Goal: Information Seeking & Learning: Learn about a topic

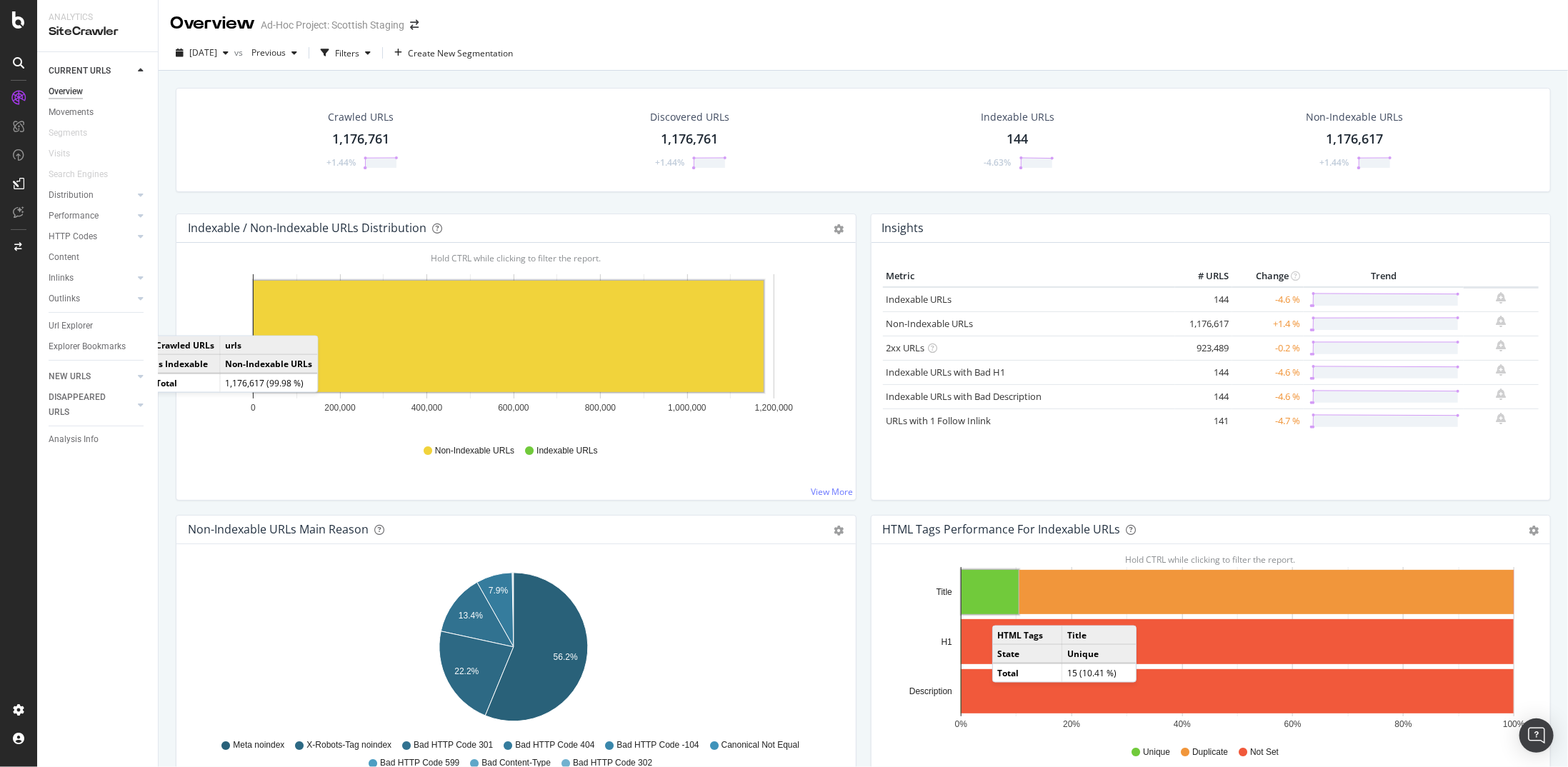
click at [172, 140] on div "Crawled URLs 1,176,761 +1.44% Discovered URLs 1,176,761 +1.44% Indexable URLs 1…" at bounding box center [864, 151] width 1389 height 126
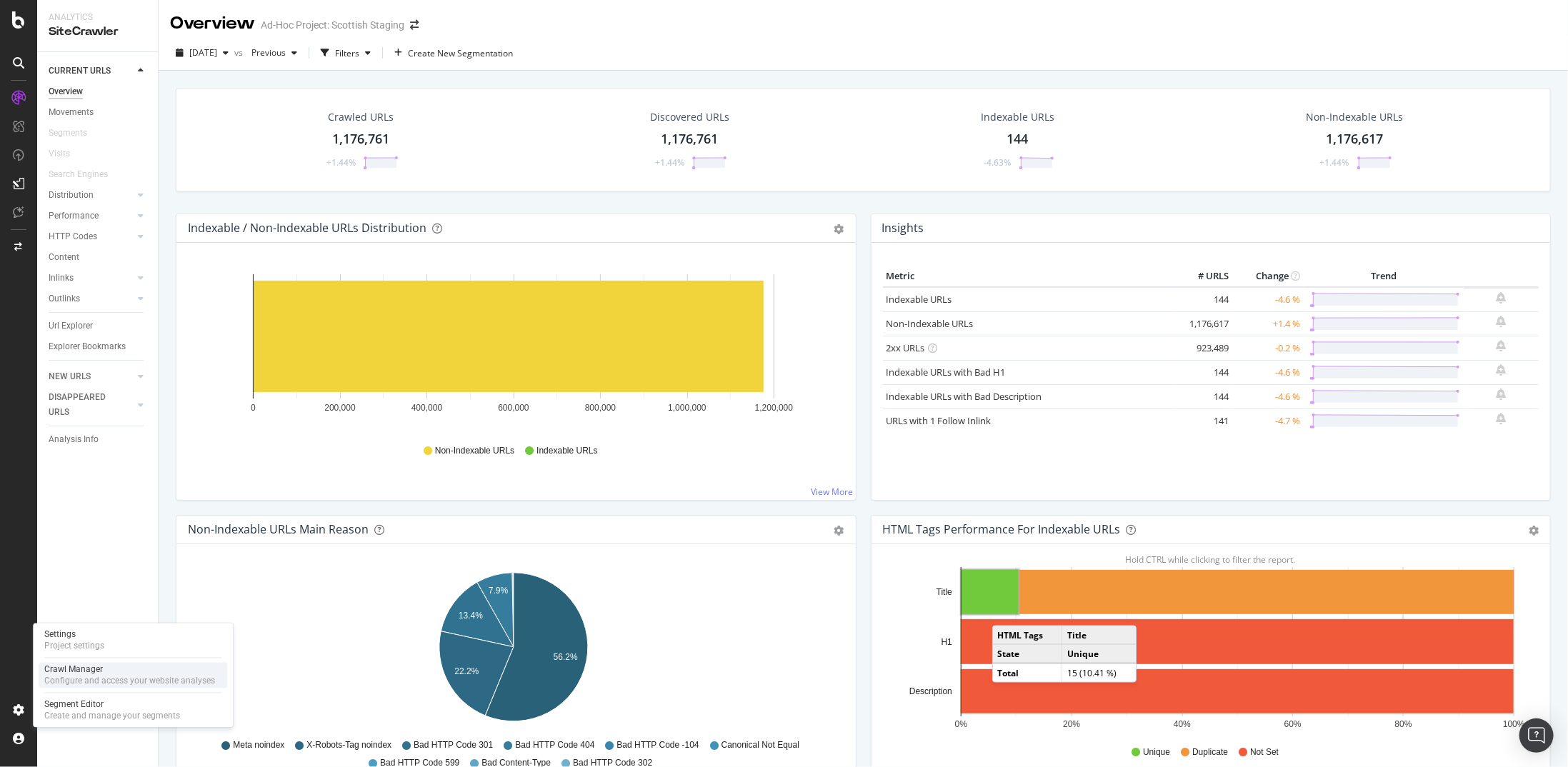
click at [77, 681] on div "Configure and access your website analyses" at bounding box center [129, 681] width 170 height 11
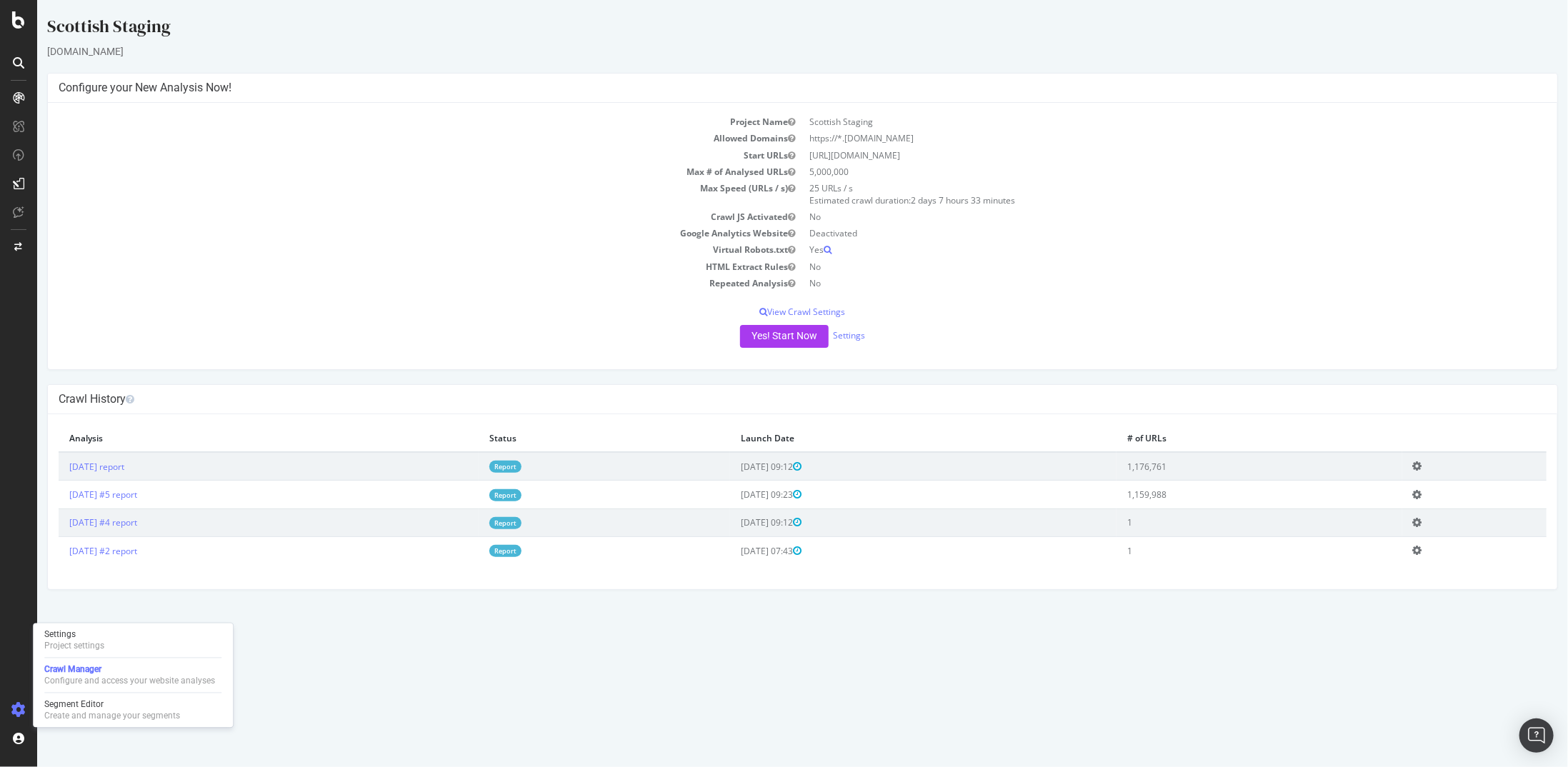
click at [1422, 550] on icon at bounding box center [1417, 550] width 9 height 11
click at [1401, 588] on link "Delete analysis" at bounding box center [1364, 591] width 114 height 19
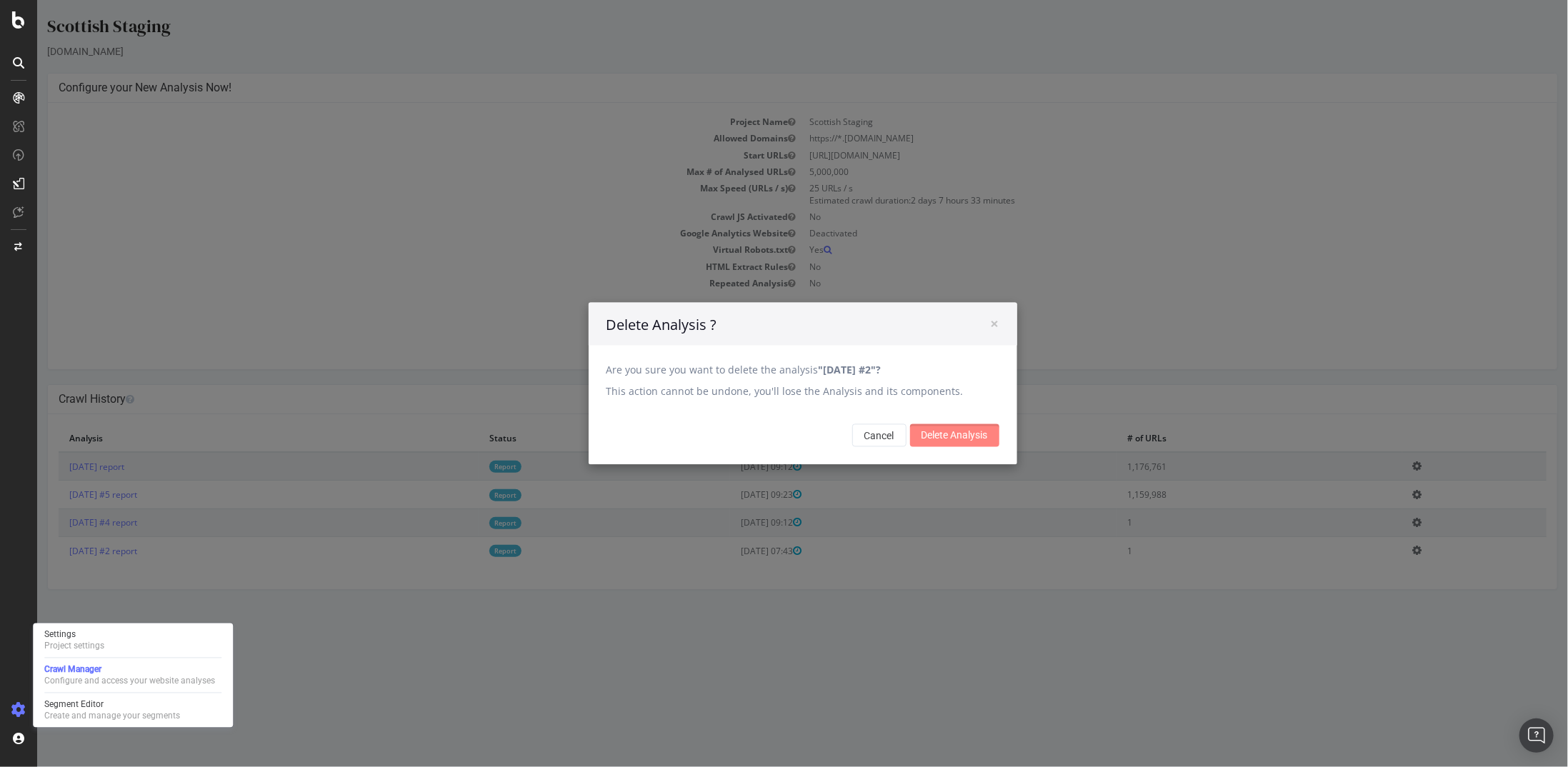
click at [940, 429] on input "Delete Analysis" at bounding box center [954, 435] width 89 height 23
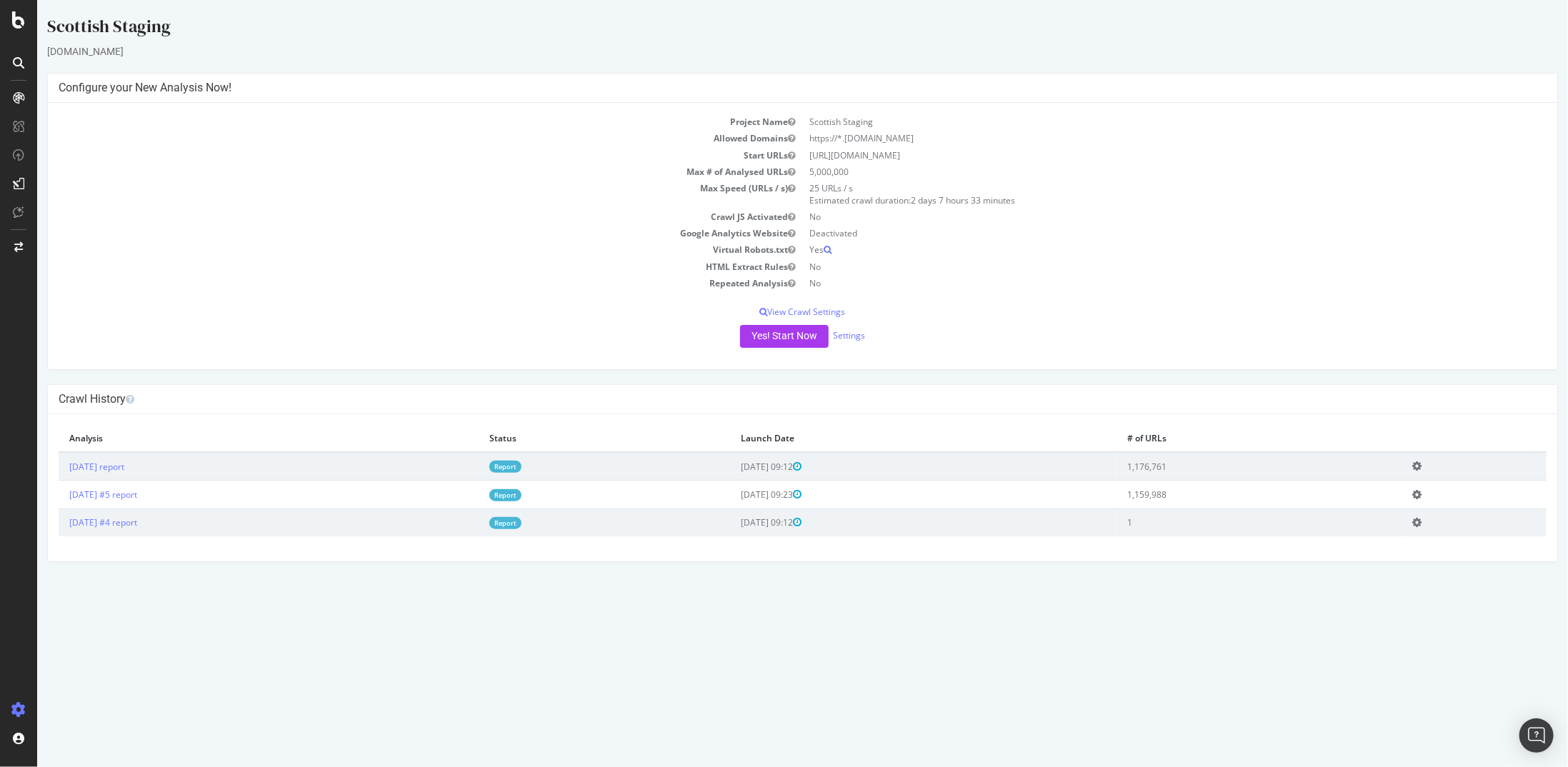
click at [1422, 522] on icon at bounding box center [1417, 522] width 9 height 11
click at [1409, 560] on link "Delete analysis" at bounding box center [1364, 563] width 114 height 19
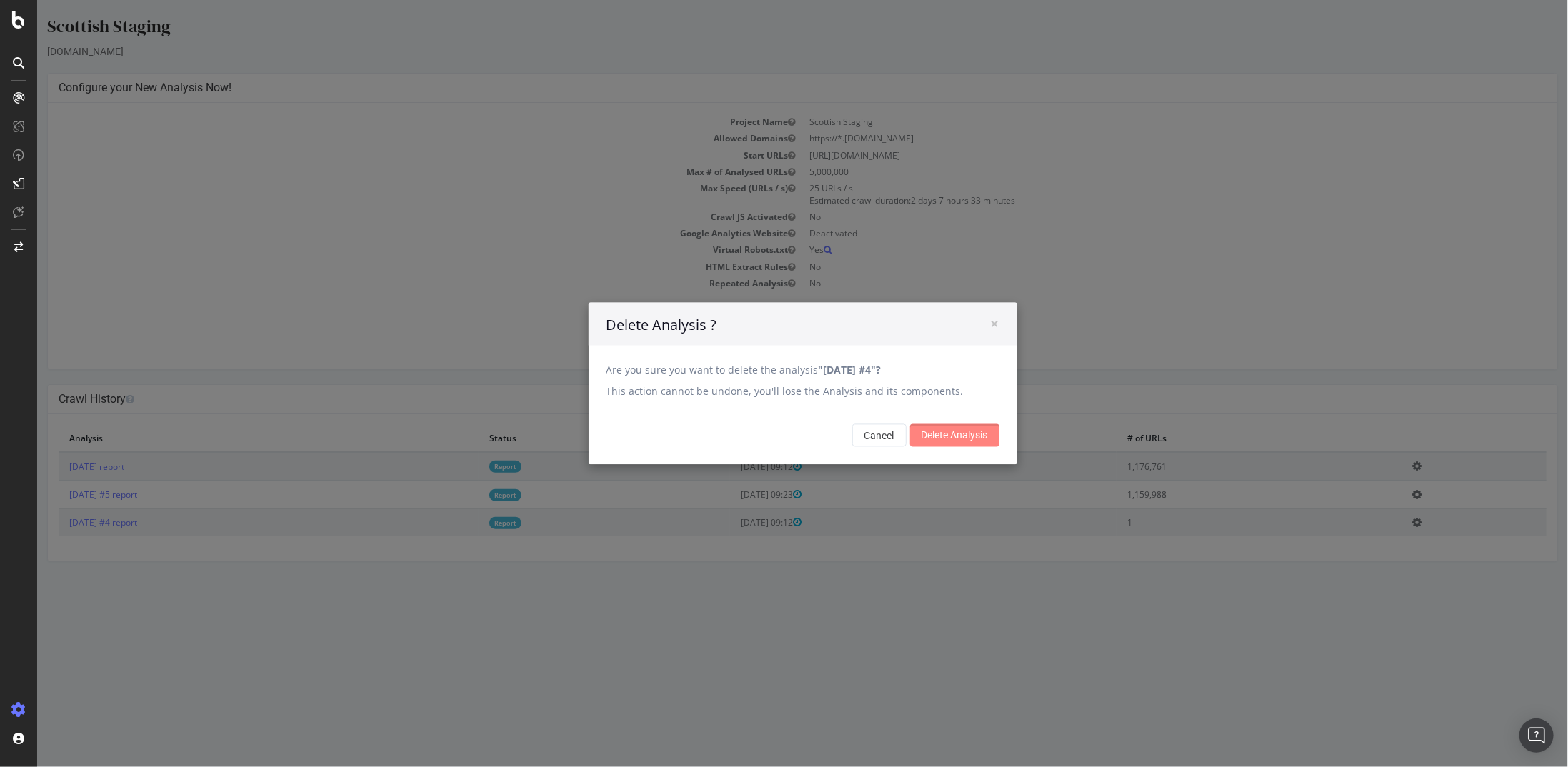
click at [955, 432] on input "Delete Analysis" at bounding box center [954, 435] width 89 height 23
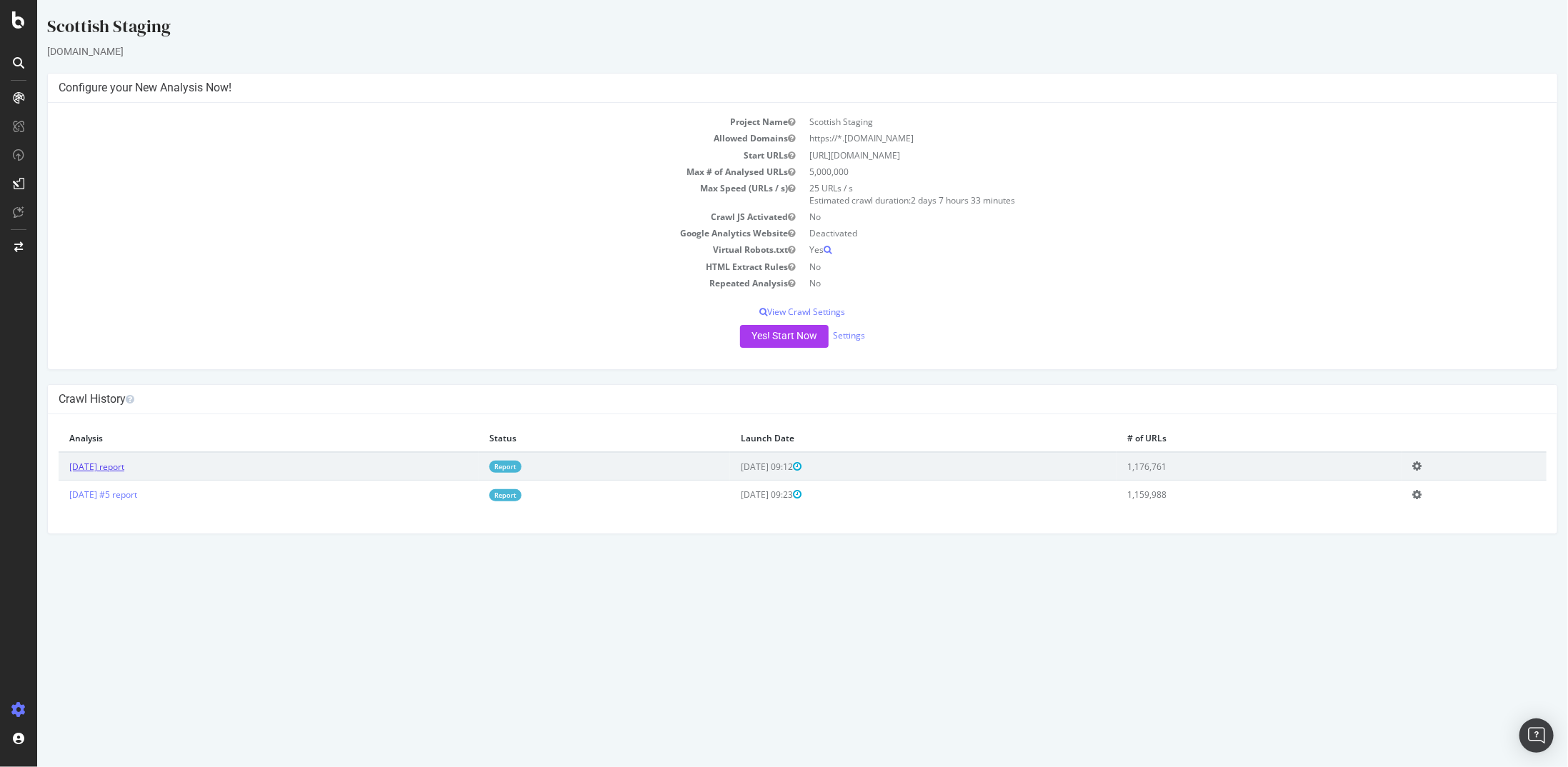
click at [123, 469] on link "[DATE] report" at bounding box center [96, 466] width 55 height 12
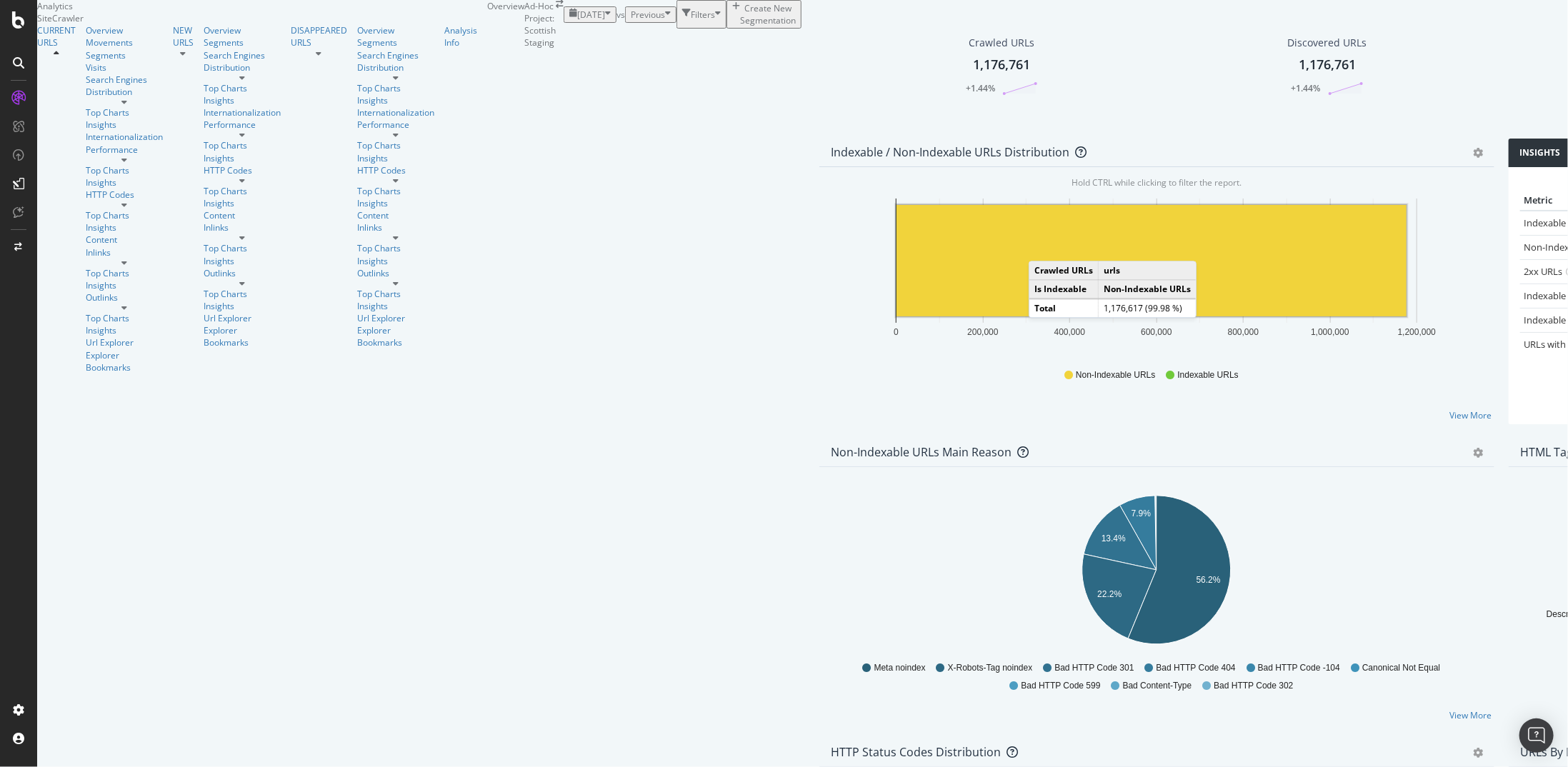
click at [897, 316] on rect "A chart." at bounding box center [1151, 260] width 510 height 111
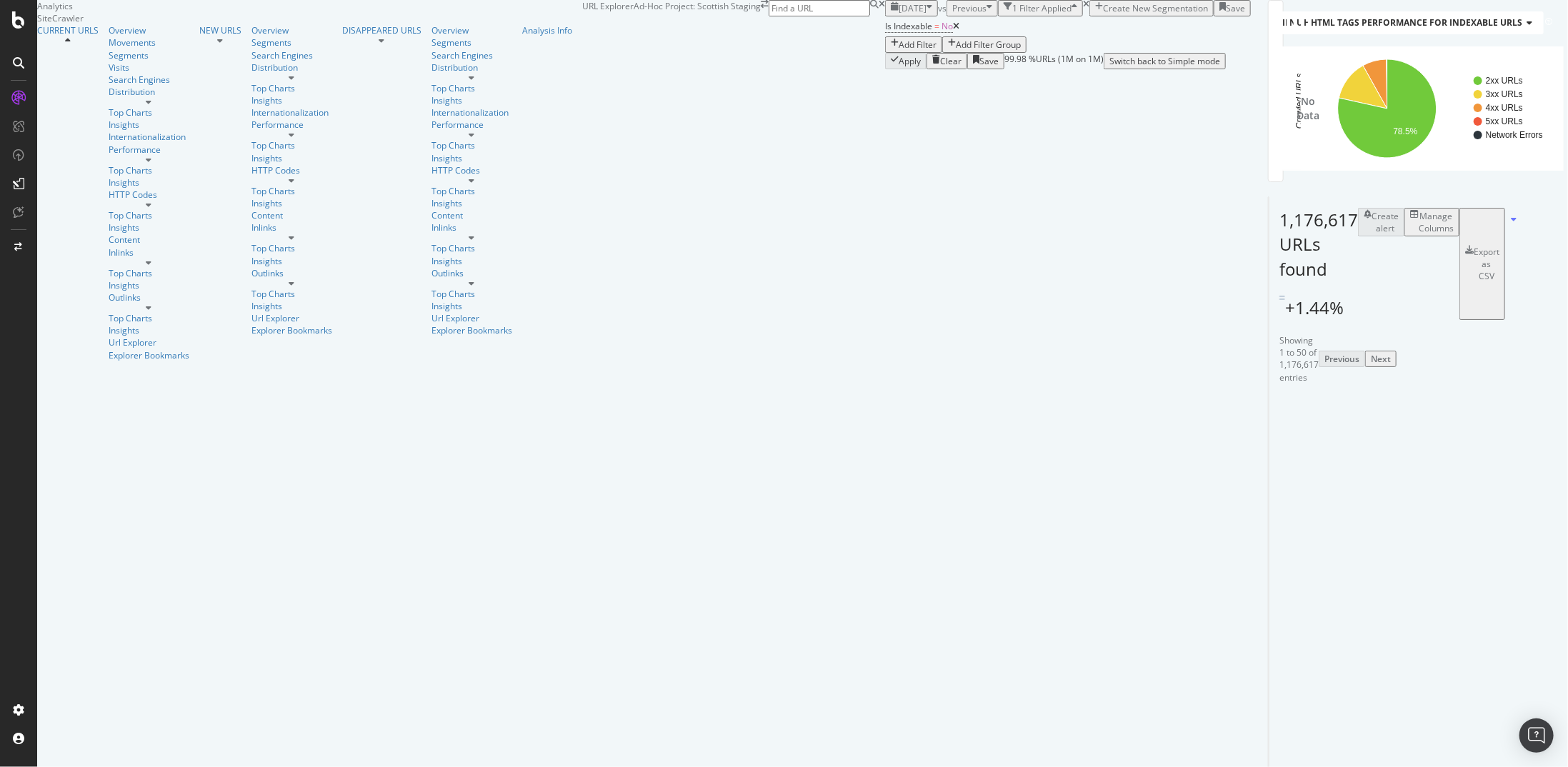
click at [899, 51] on div "Add Filter" at bounding box center [918, 45] width 38 height 12
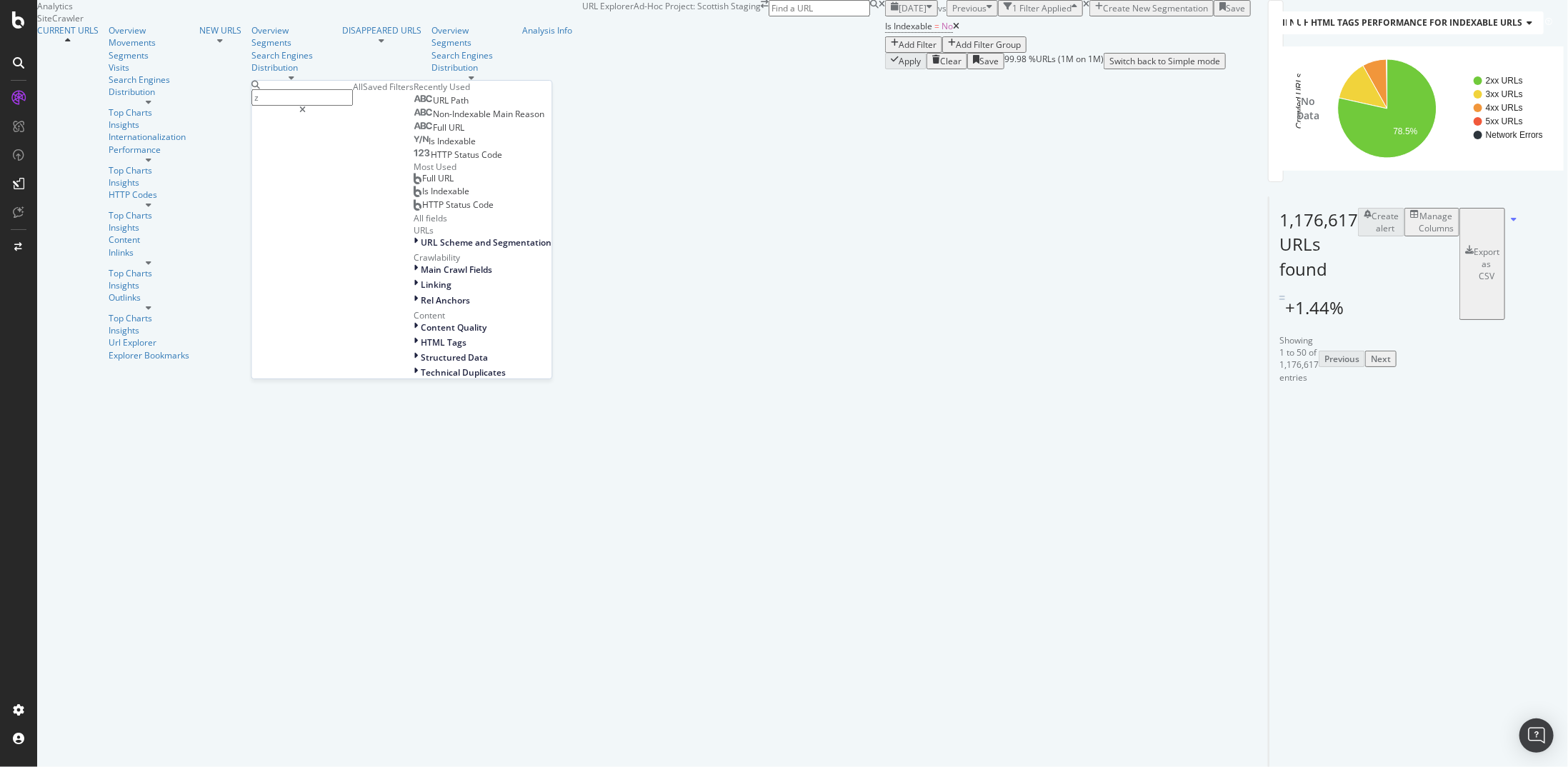
type input "z"
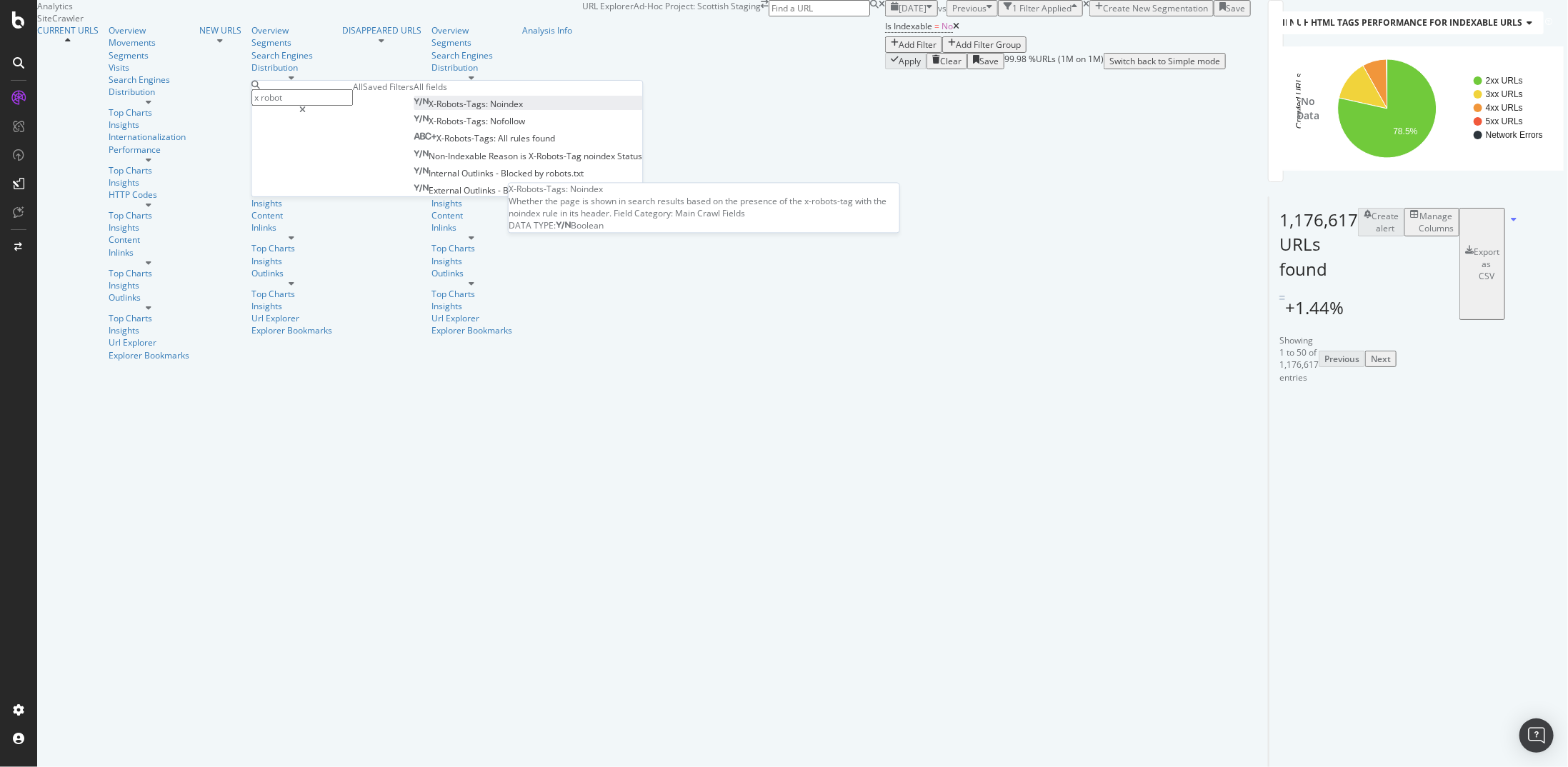
type input "x robot"
click at [429, 110] on span "X-Robots-Tags:" at bounding box center [459, 104] width 61 height 12
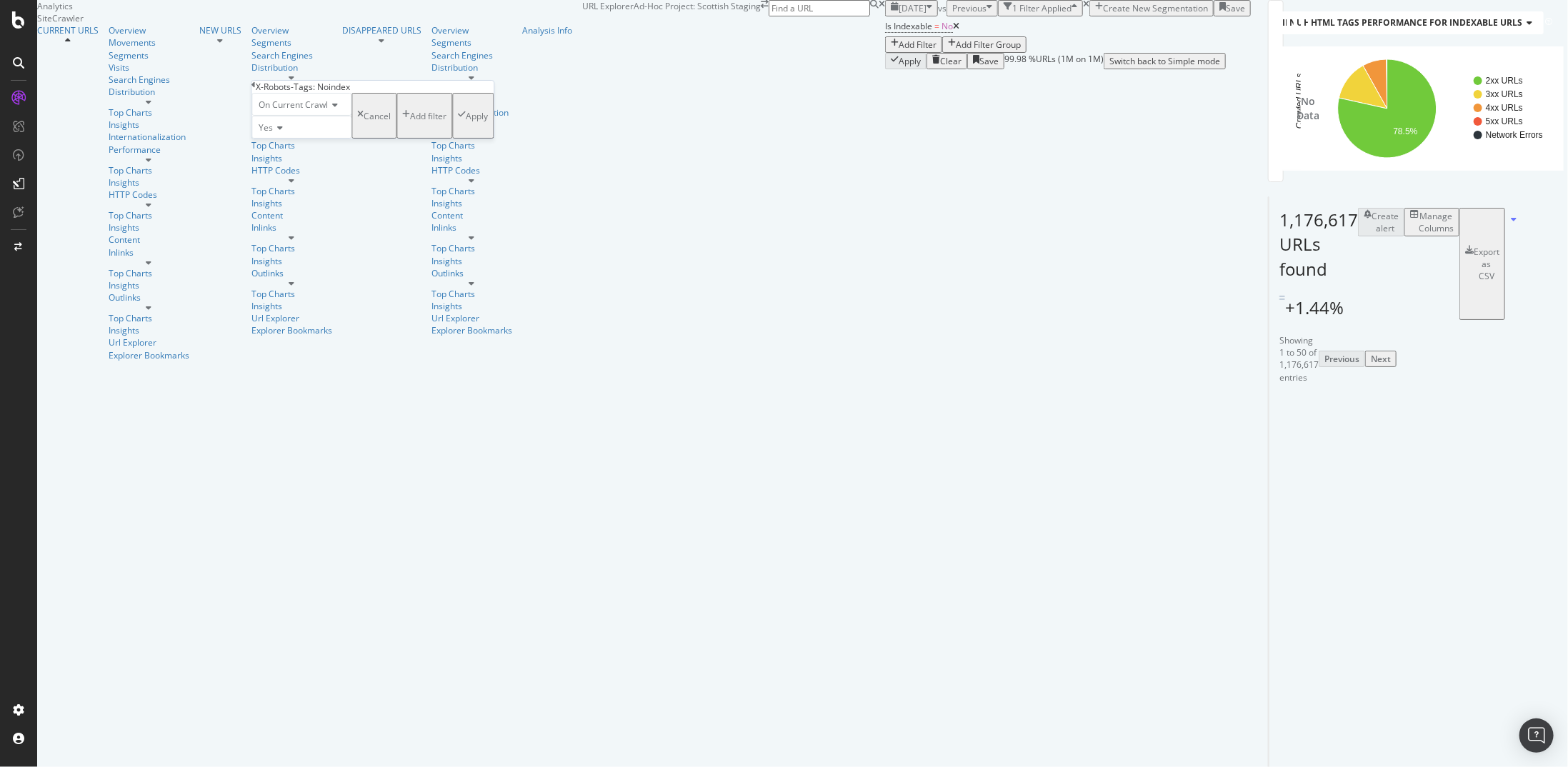
click at [282, 139] on div "Yes" at bounding box center [301, 127] width 100 height 23
click at [267, 167] on span "No" at bounding box center [261, 161] width 11 height 12
click at [466, 122] on div "Apply" at bounding box center [476, 116] width 22 height 12
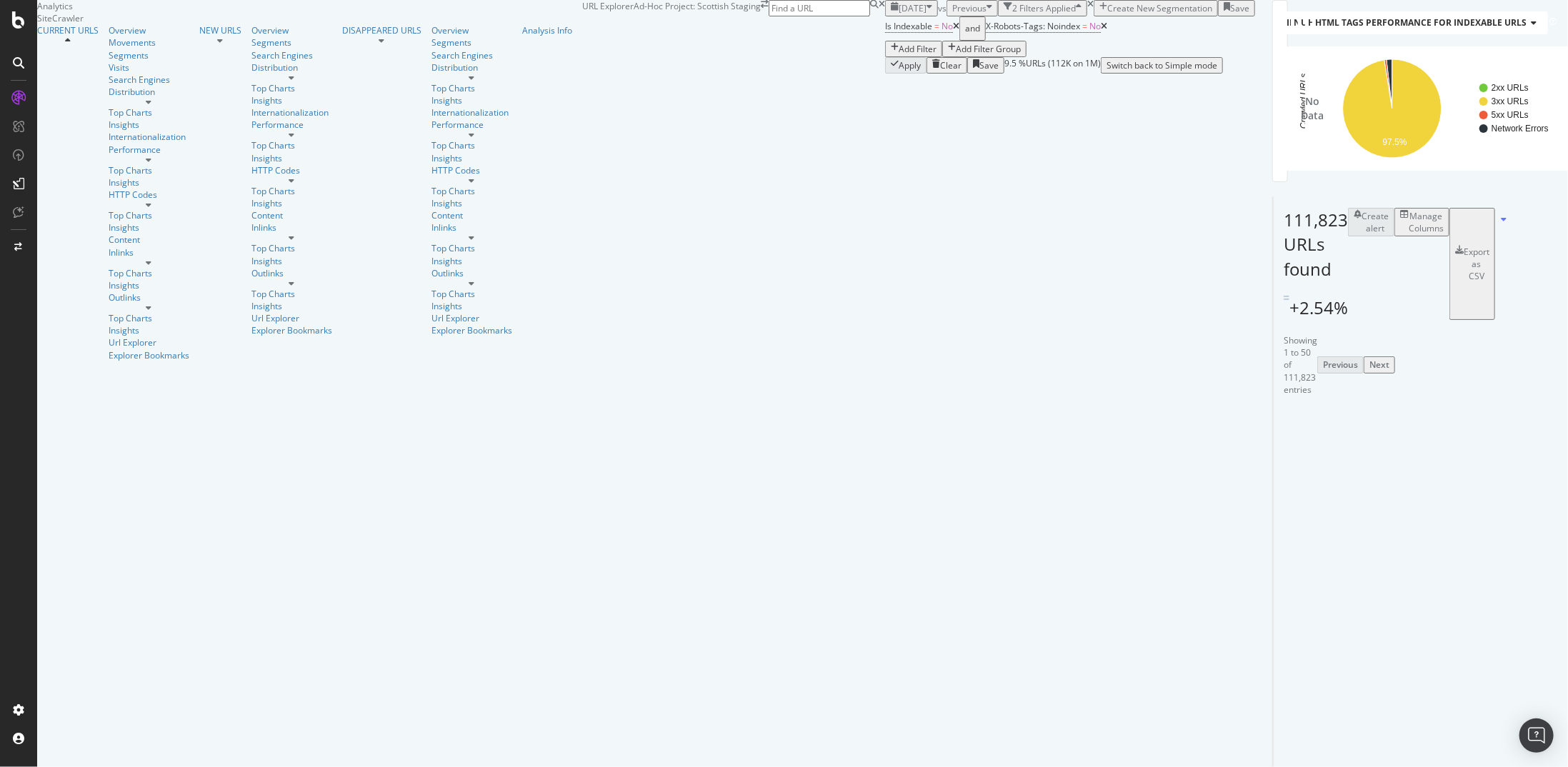
scroll to position [151, 0]
click at [899, 55] on div "Add Filter" at bounding box center [918, 49] width 38 height 12
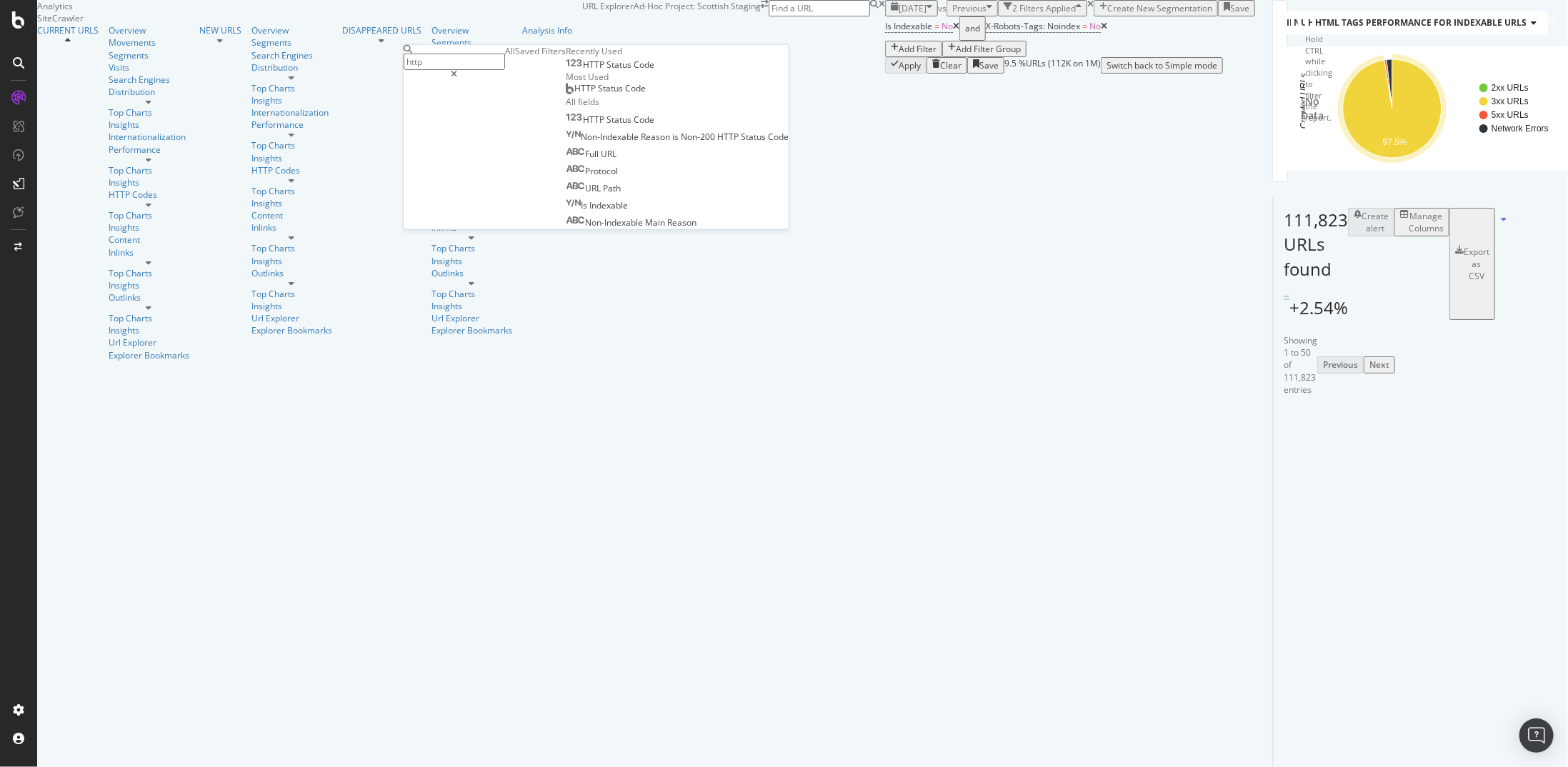
type input "http"
click at [566, 70] on div "HTTP Status Code" at bounding box center [610, 64] width 89 height 11
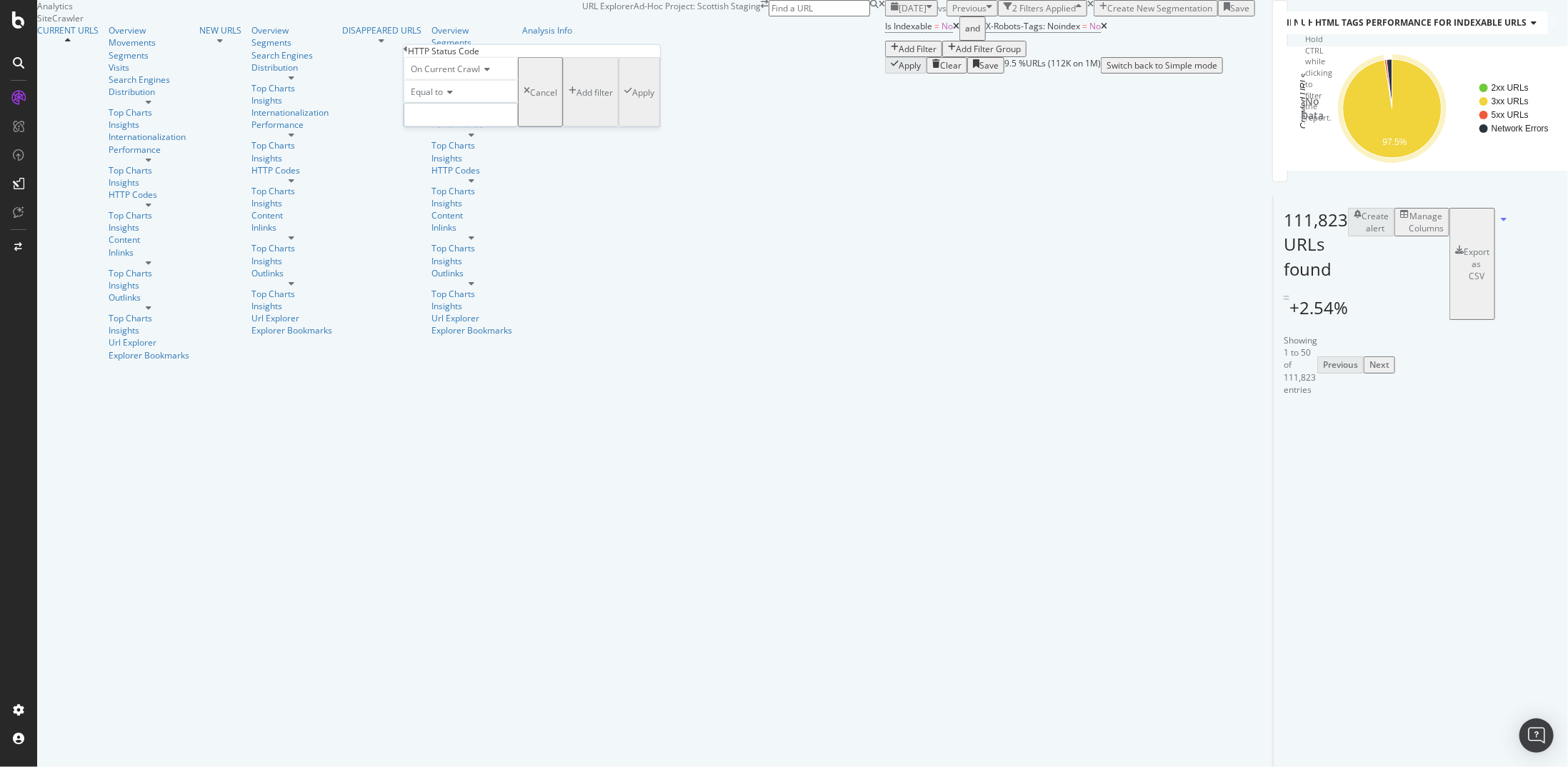
click at [479, 127] on input "number" at bounding box center [461, 115] width 114 height 24
click at [458, 141] on span "200" at bounding box center [433, 135] width 49 height 12
type input "200"
click at [633, 98] on div "Apply" at bounding box center [643, 92] width 22 height 12
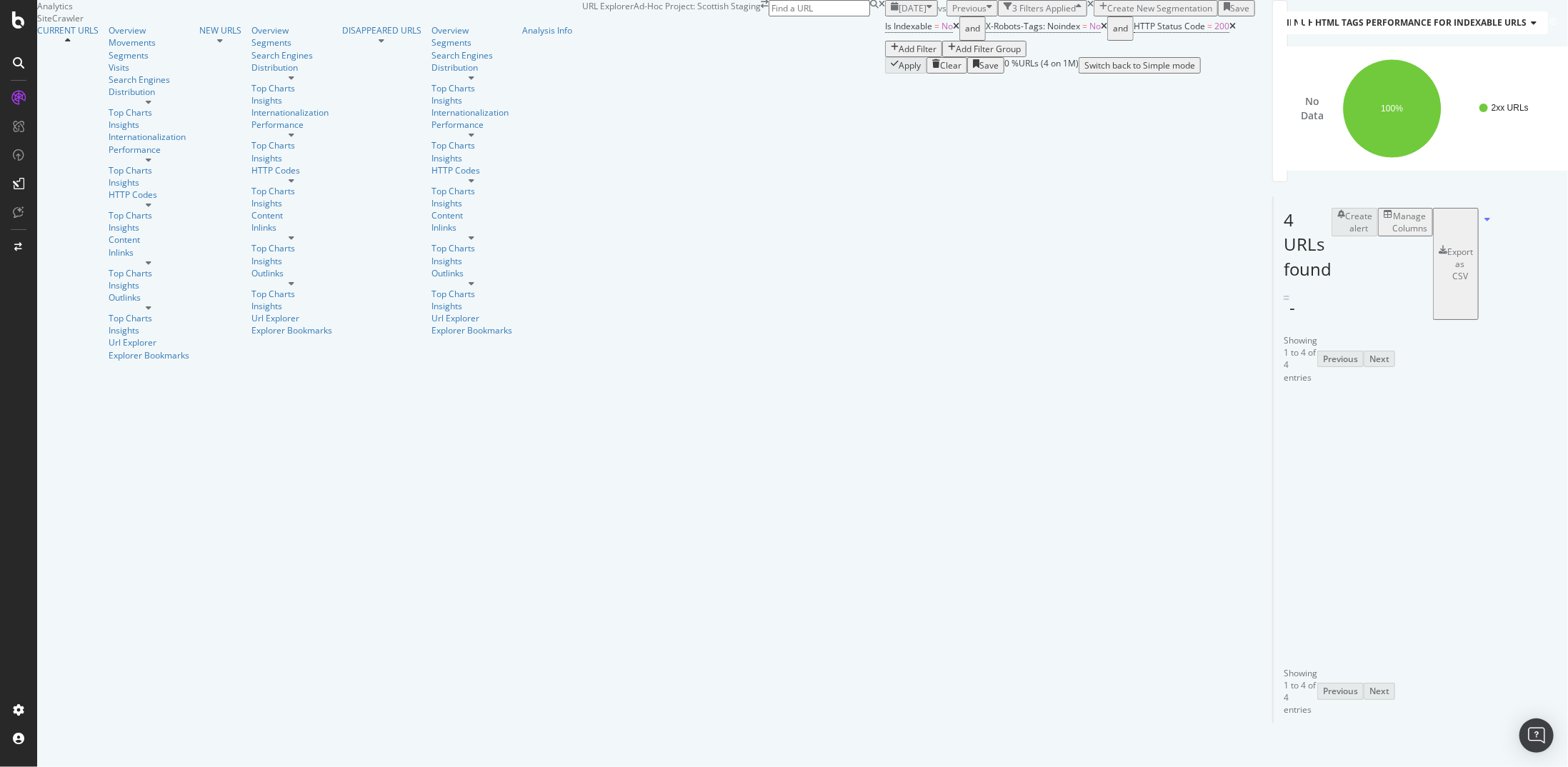
click at [1229, 31] on icon at bounding box center [1232, 26] width 6 height 8
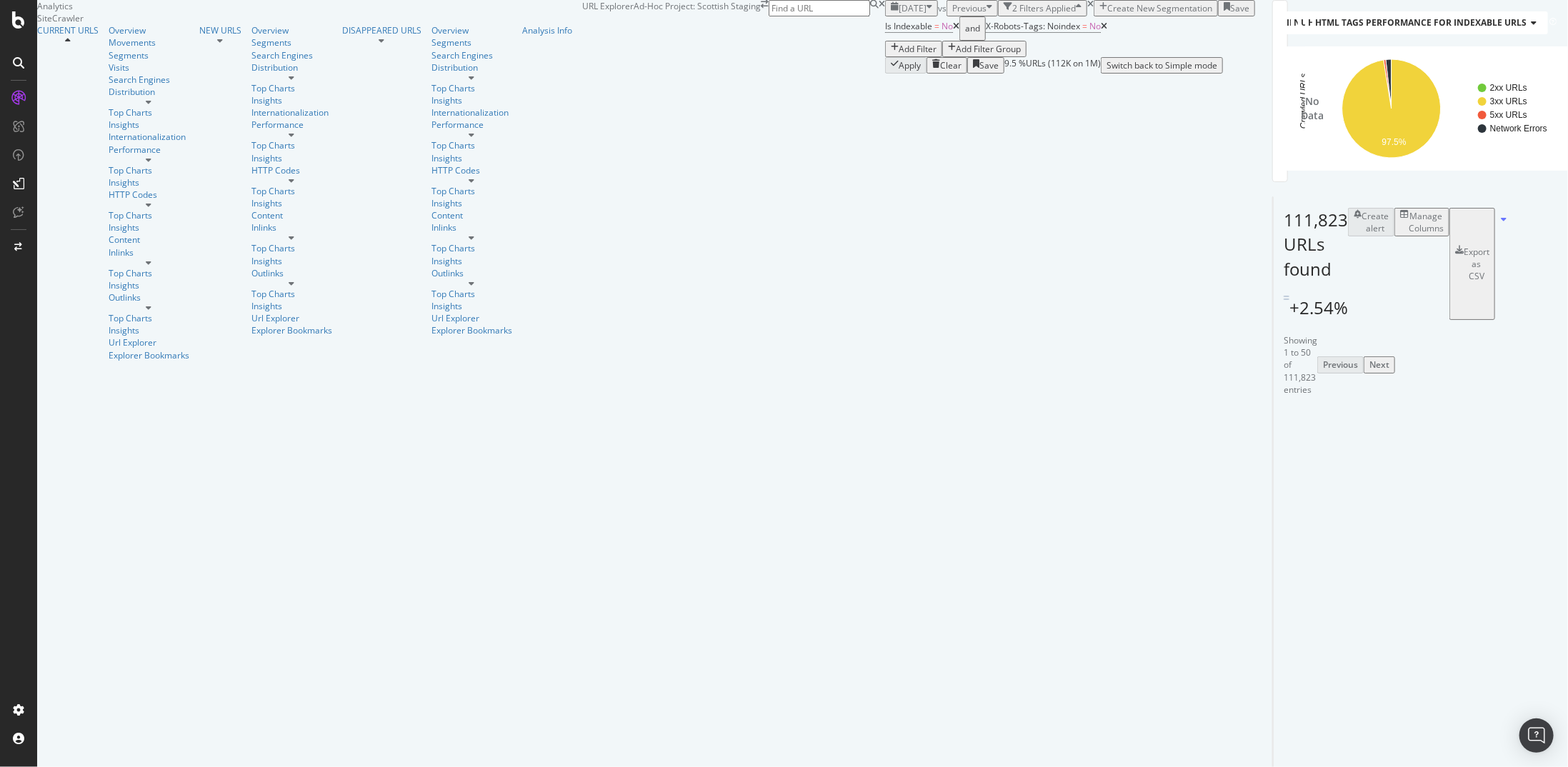
click at [108, 48] on div "Movements" at bounding box center [154, 42] width 91 height 12
click at [108, 36] on div "Overview" at bounding box center [148, 30] width 81 height 12
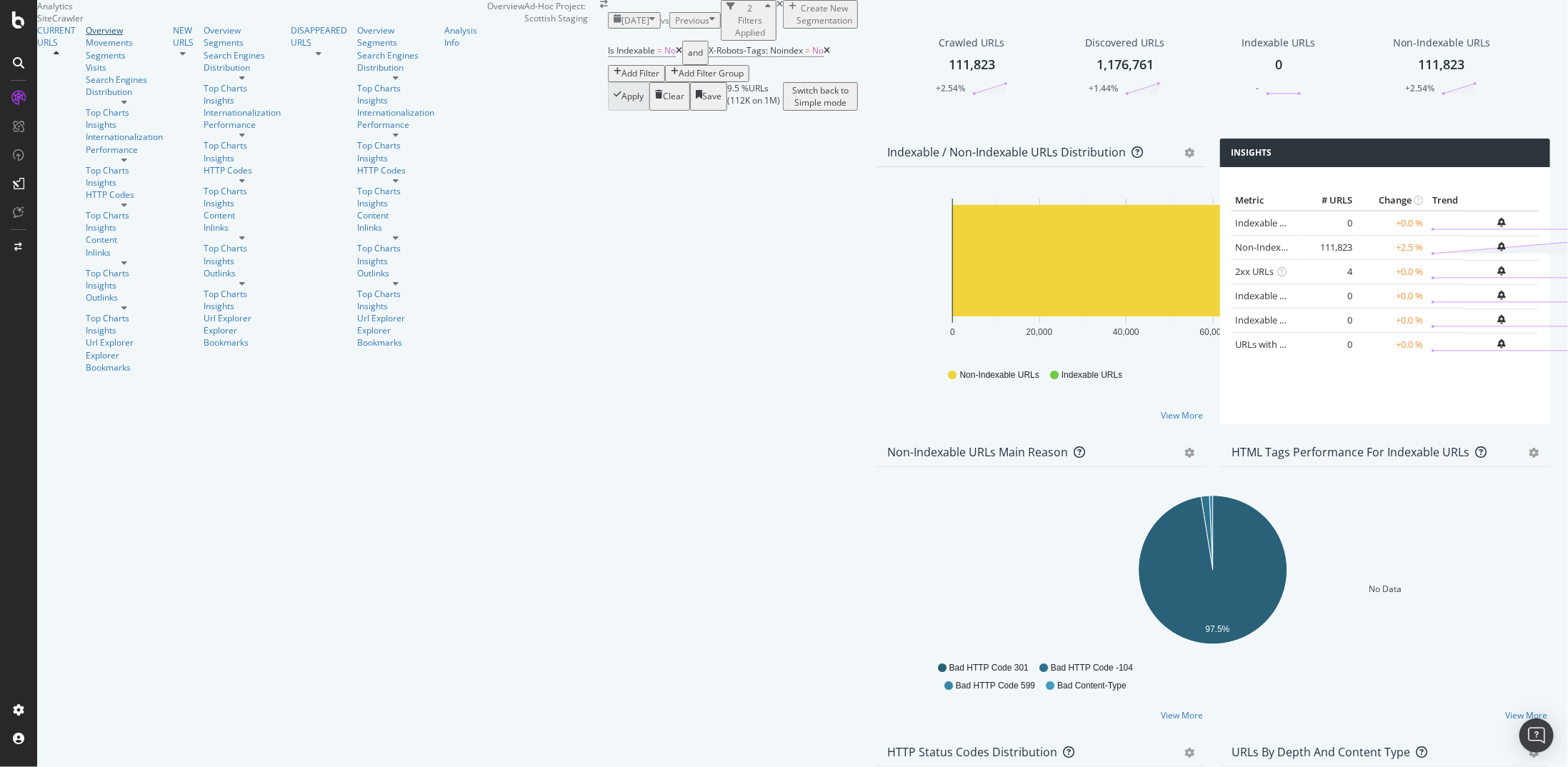
scroll to position [71, 0]
click at [776, 8] on icon "times" at bounding box center [779, 4] width 6 height 8
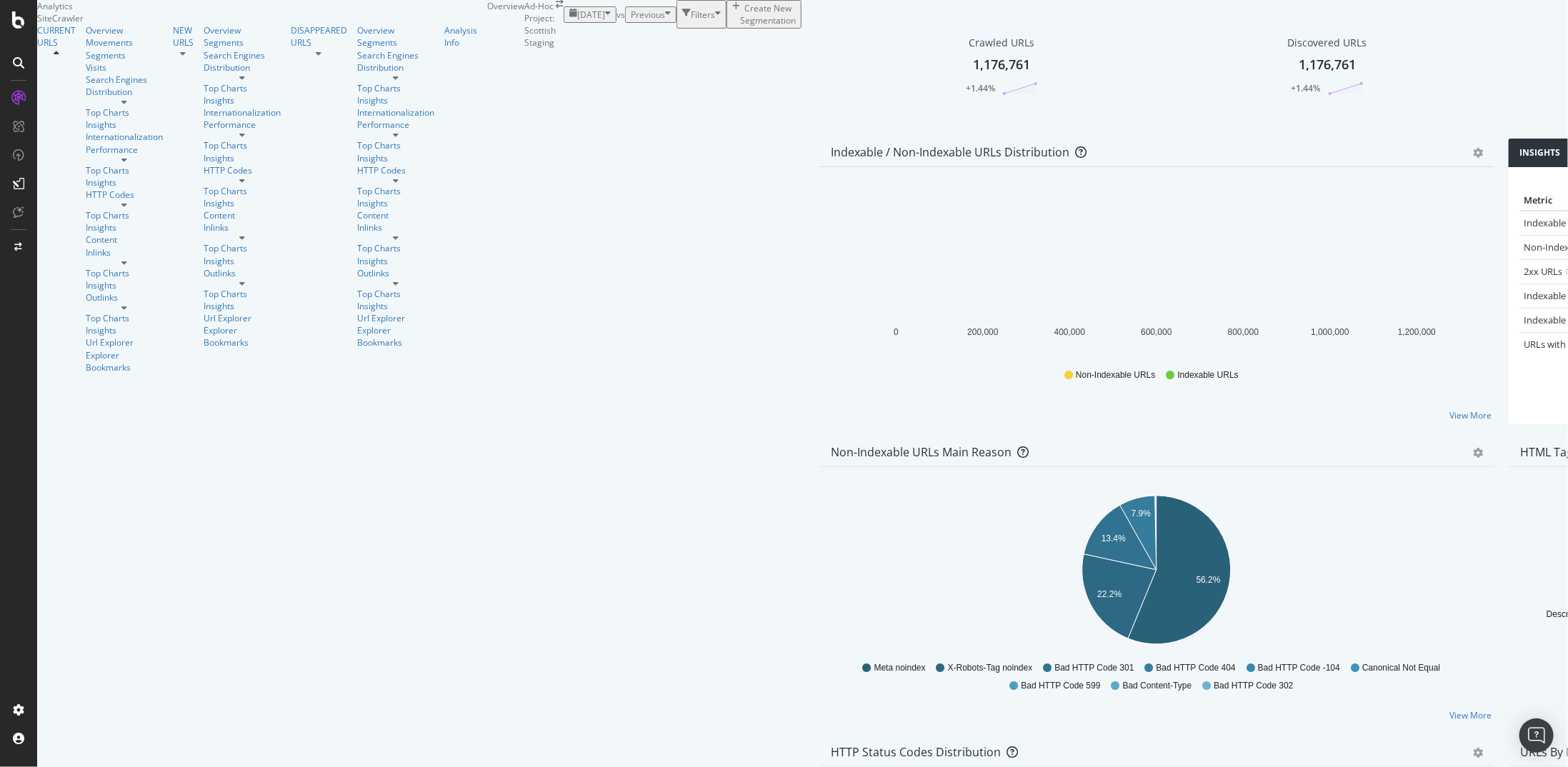
scroll to position [214, 0]
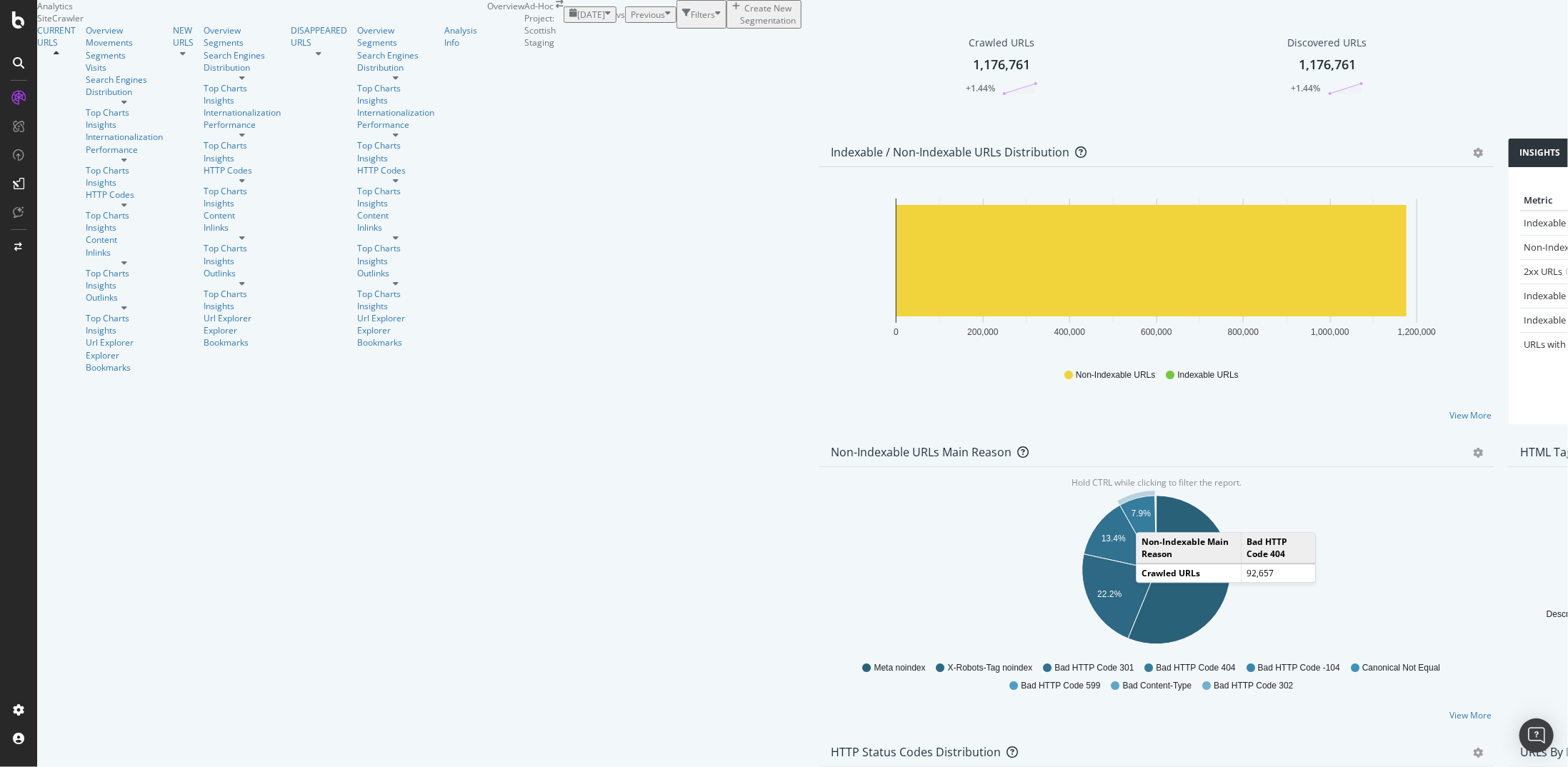
click at [1120, 496] on icon "A chart." at bounding box center [1139, 533] width 36 height 74
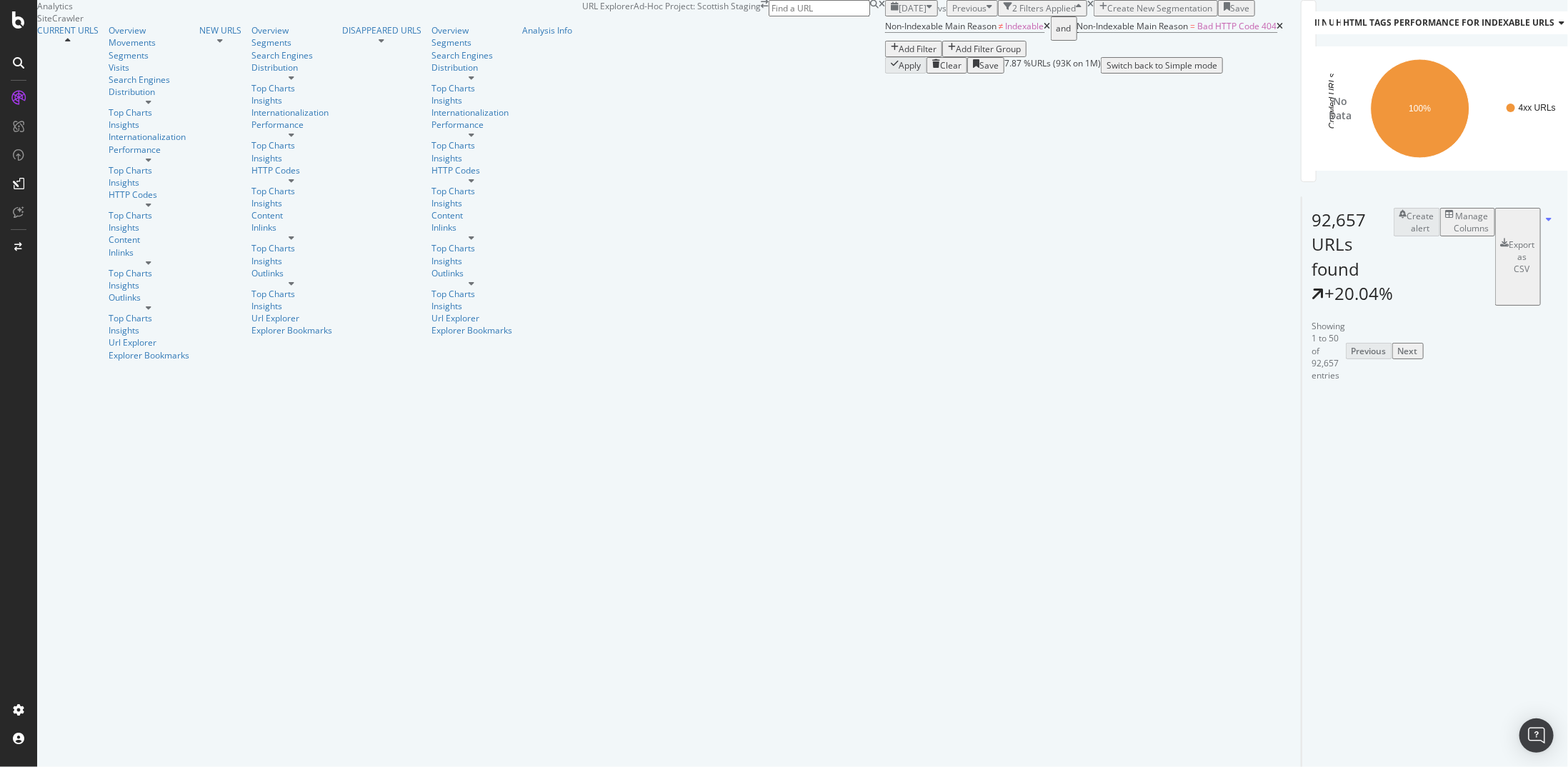
click at [899, 55] on div "Add Filter" at bounding box center [918, 49] width 38 height 12
type input "path"
click at [757, 107] on div "URL Path" at bounding box center [770, 100] width 55 height 11
click at [641, 132] on input "text" at bounding box center [631, 124] width 102 height 17
click at [633, 109] on icon at bounding box center [627, 104] width 10 height 8
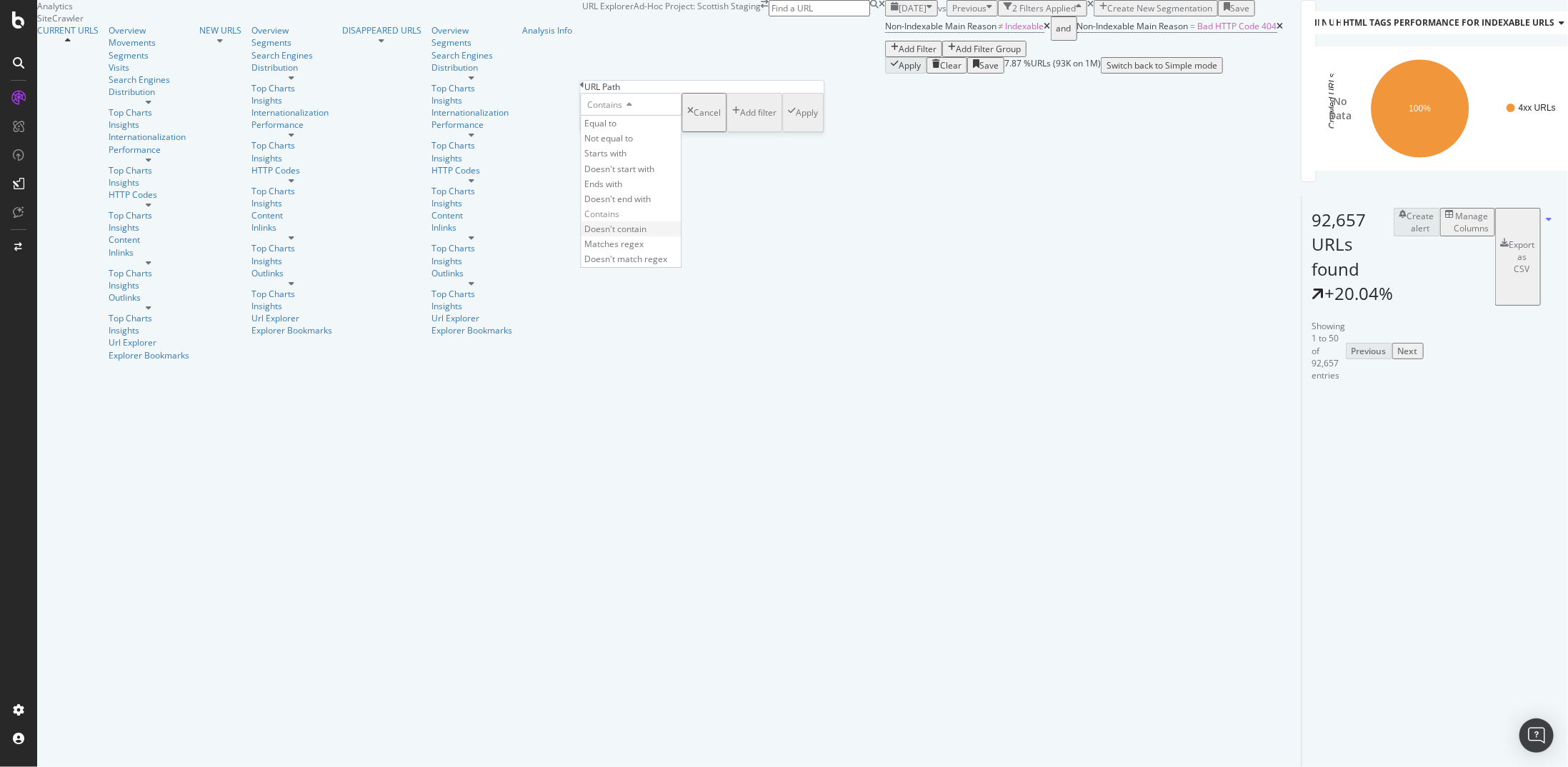
click at [640, 235] on span "Doesn't contain" at bounding box center [616, 229] width 62 height 12
click at [661, 132] on input "text" at bounding box center [631, 124] width 102 height 17
type input "/page/"
click at [796, 123] on div "Apply" at bounding box center [807, 117] width 22 height 12
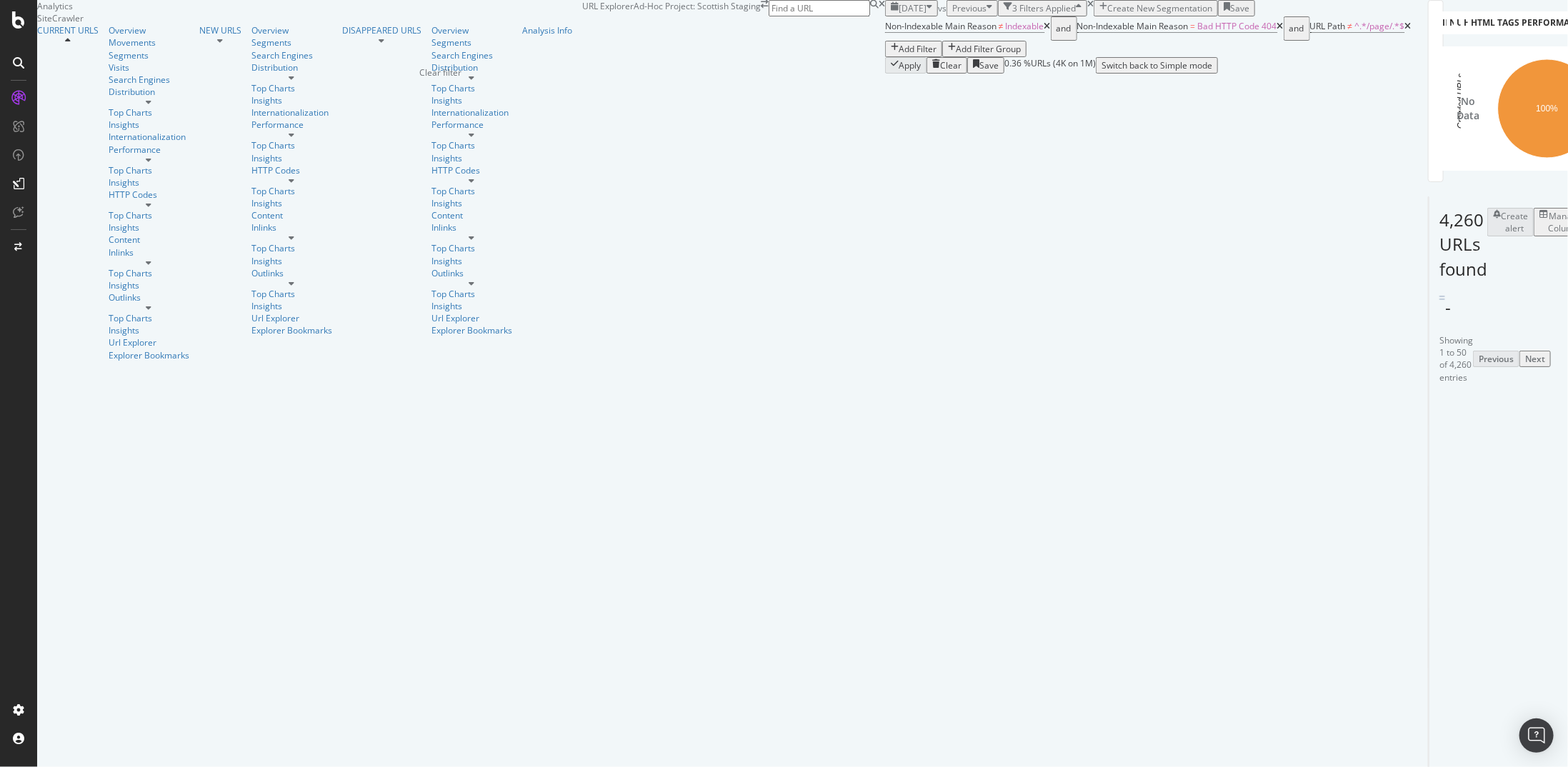
click at [1088, 8] on icon "times" at bounding box center [1091, 4] width 6 height 8
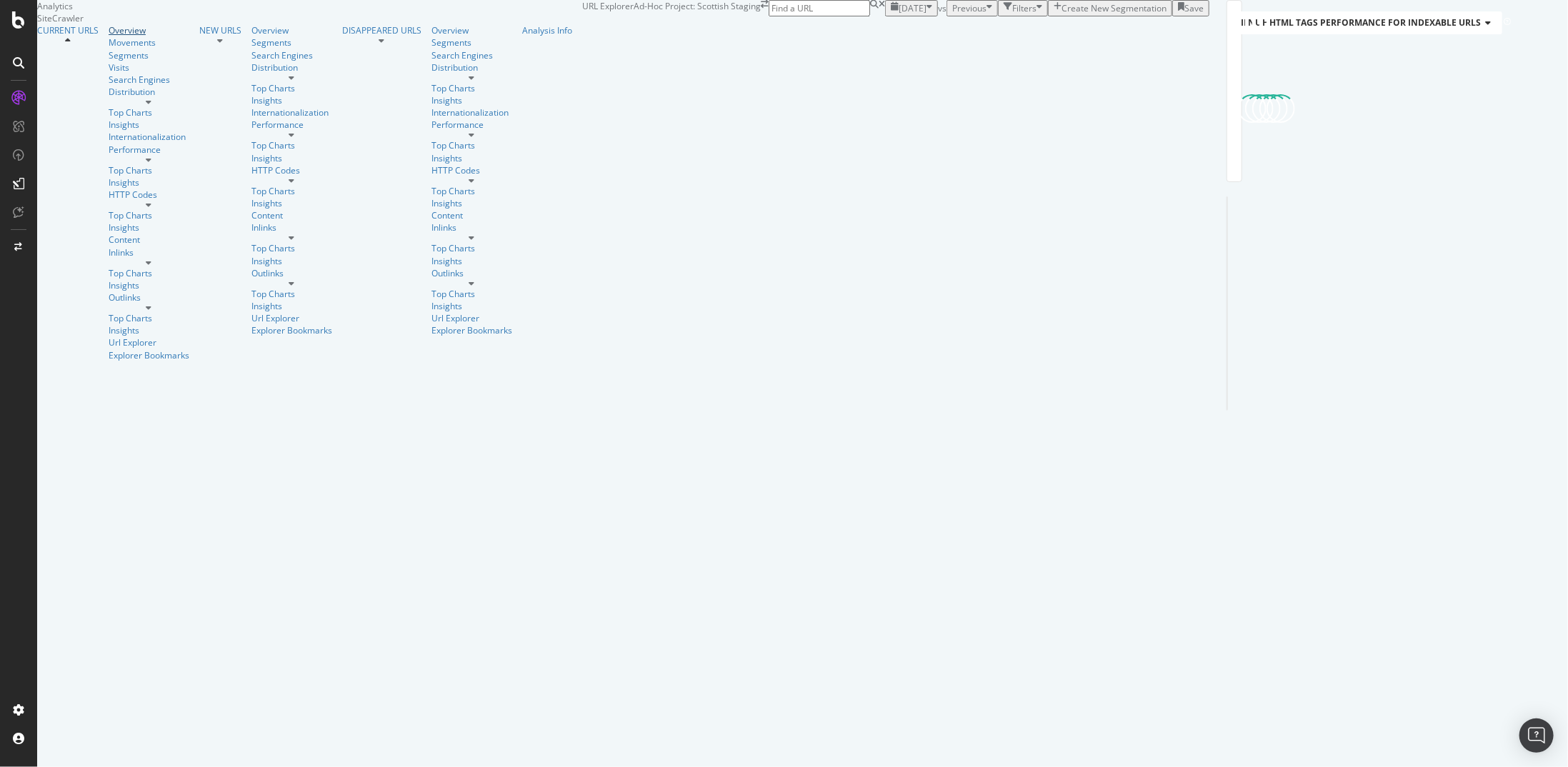
click at [108, 36] on div "Overview" at bounding box center [148, 30] width 81 height 12
